Goal: Transaction & Acquisition: Book appointment/travel/reservation

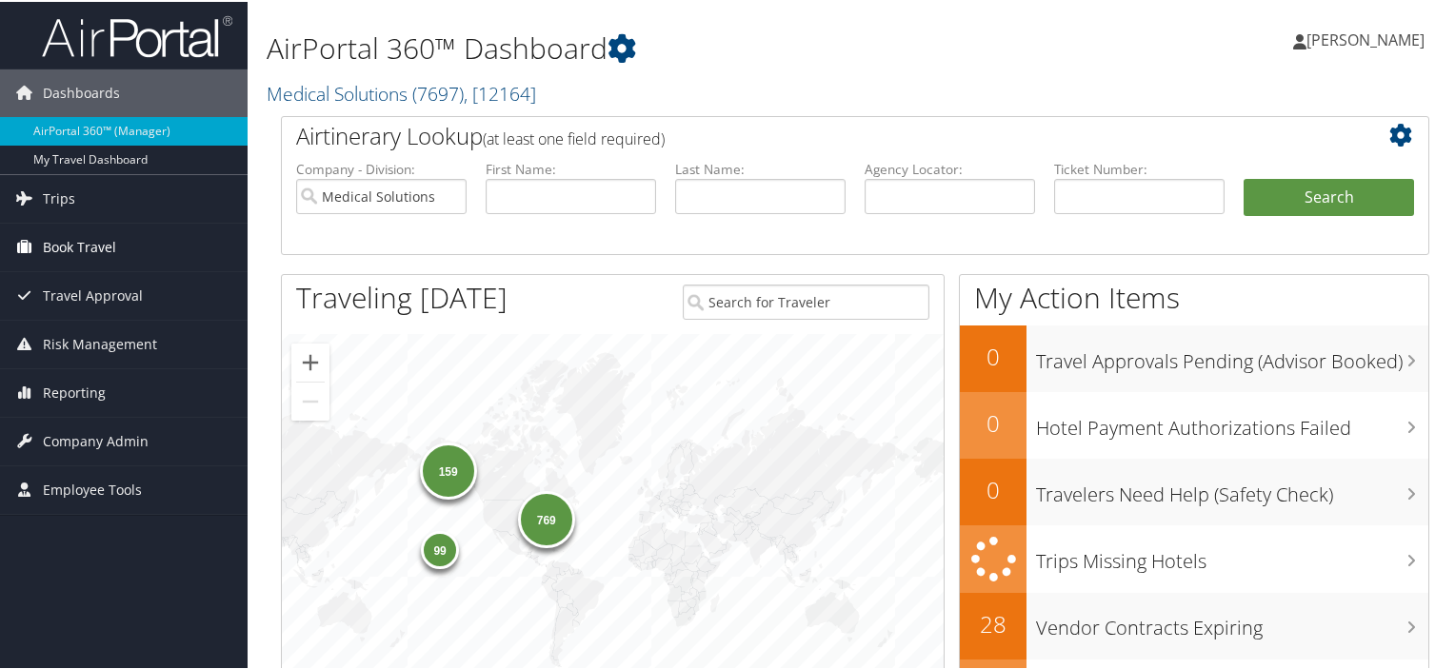
click at [96, 250] on span "Book Travel" at bounding box center [79, 246] width 73 height 48
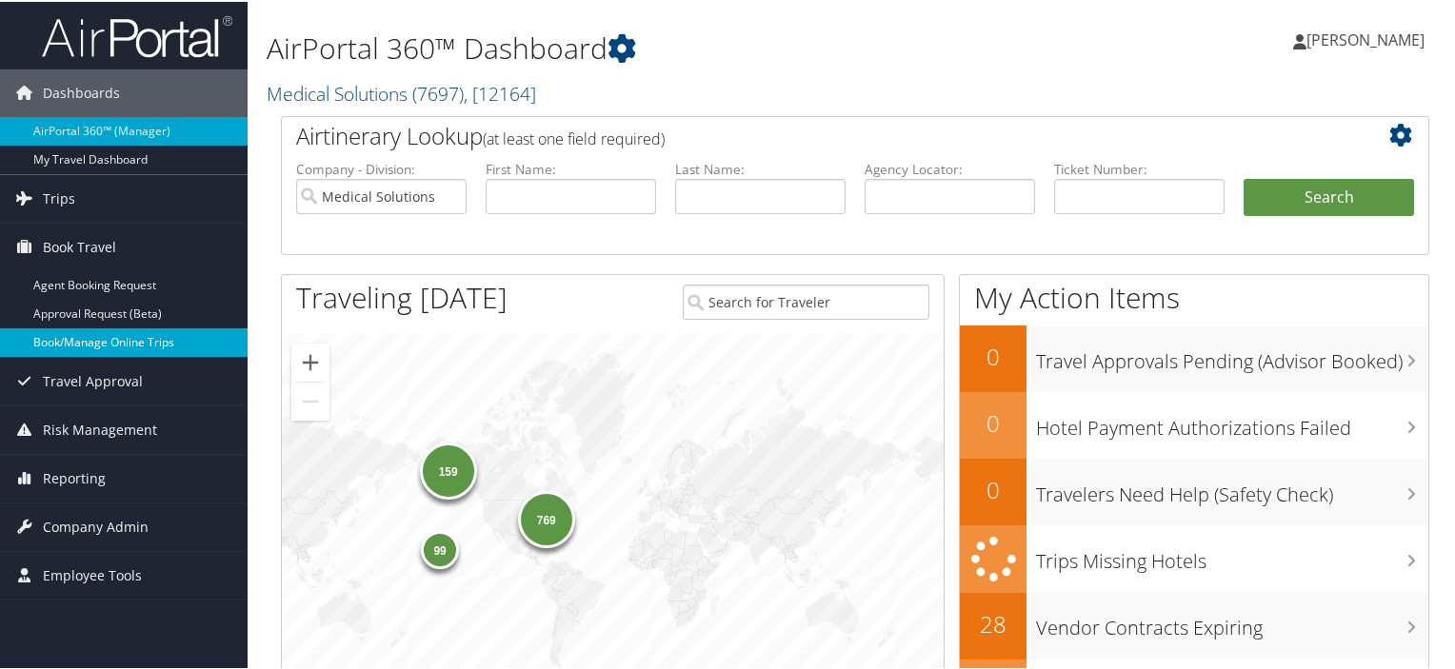
click at [107, 330] on link "Book/Manage Online Trips" at bounding box center [124, 341] width 248 height 29
click at [129, 336] on link "Book/Manage Online Trips" at bounding box center [124, 341] width 248 height 29
